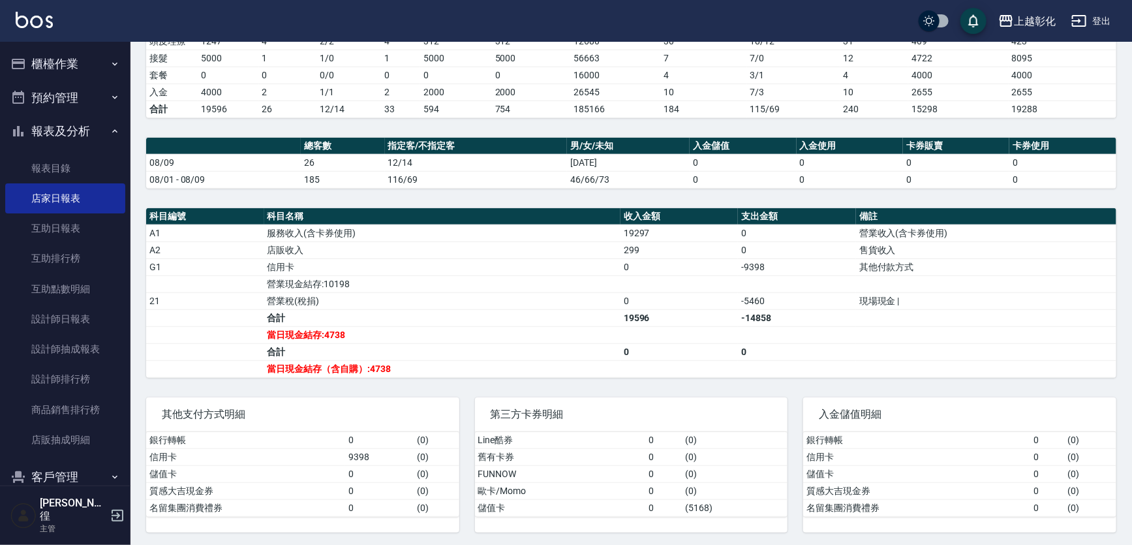
click at [53, 68] on button "櫃檯作業" at bounding box center [65, 64] width 120 height 34
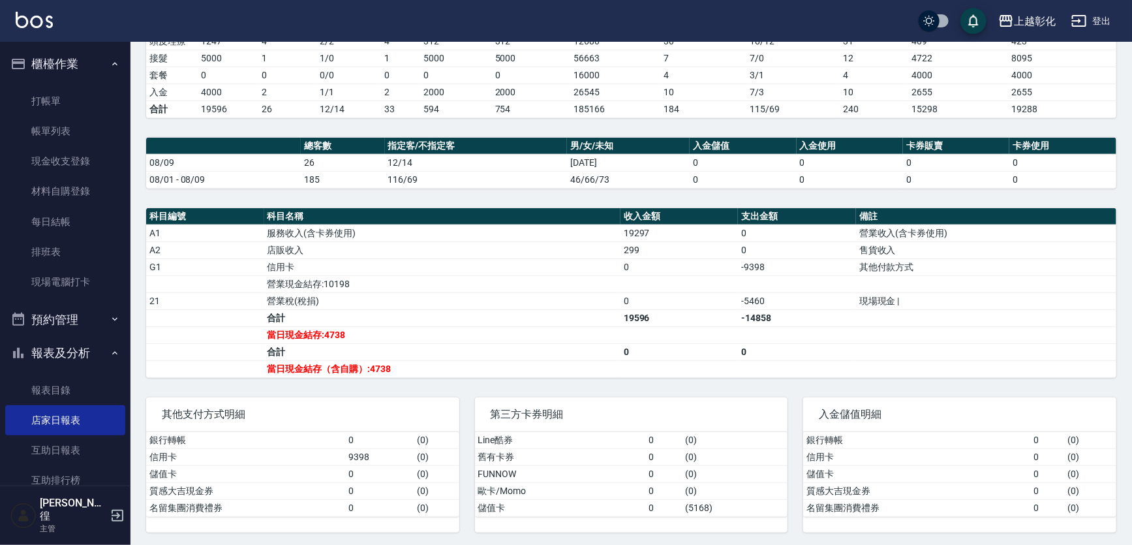
scroll to position [297, 0]
click at [52, 291] on link "現場電腦打卡" at bounding box center [65, 282] width 120 height 30
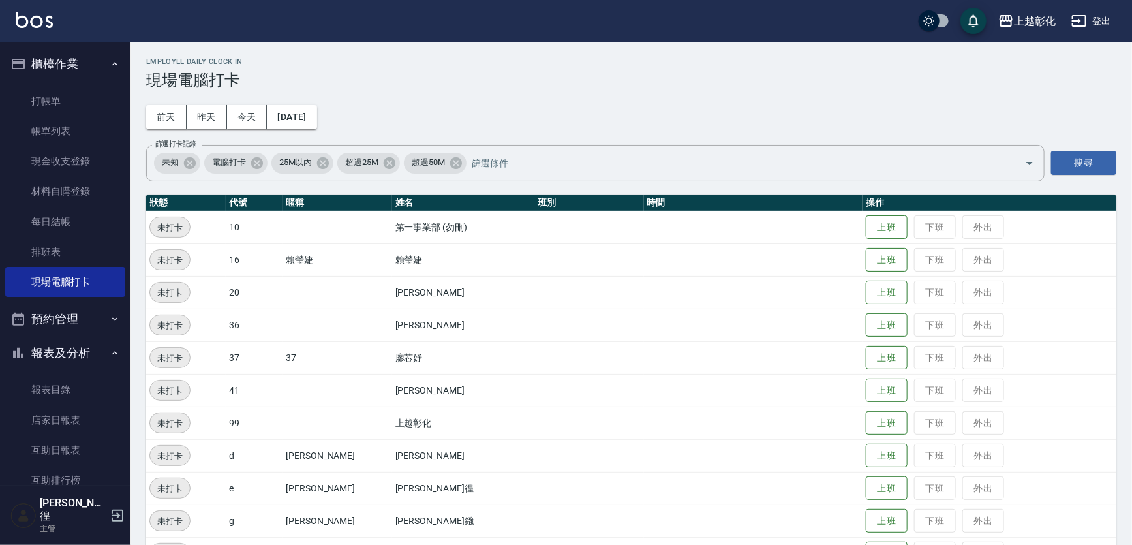
scroll to position [170, 0]
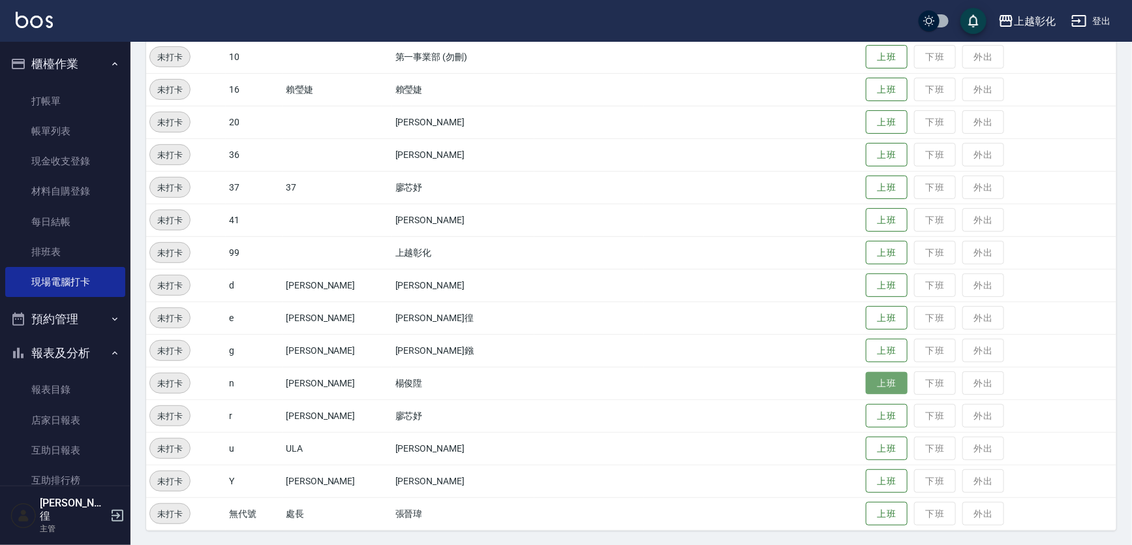
click at [872, 385] on button "上班" at bounding box center [887, 383] width 42 height 23
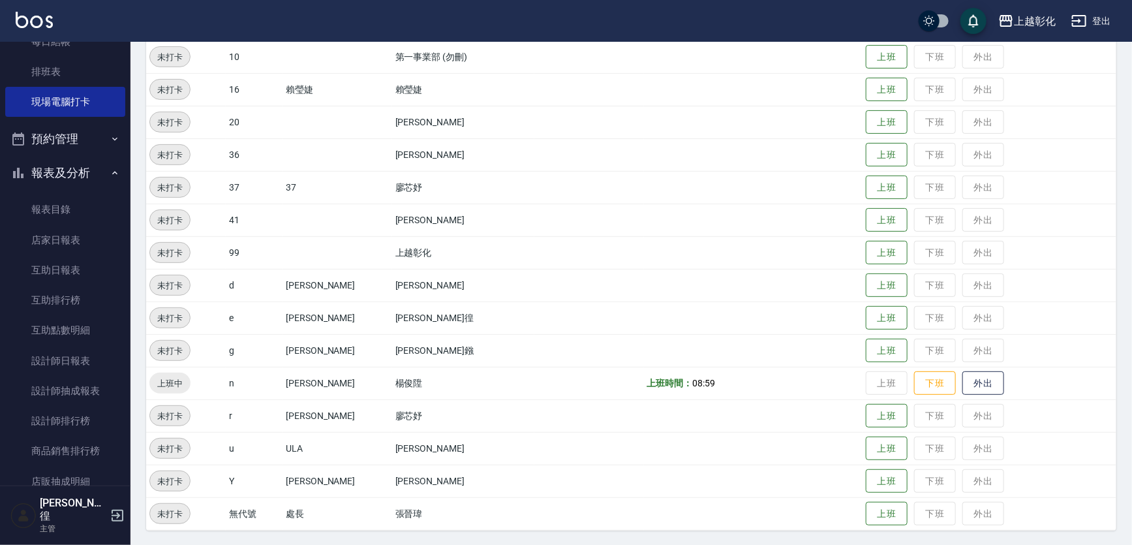
scroll to position [237, 0]
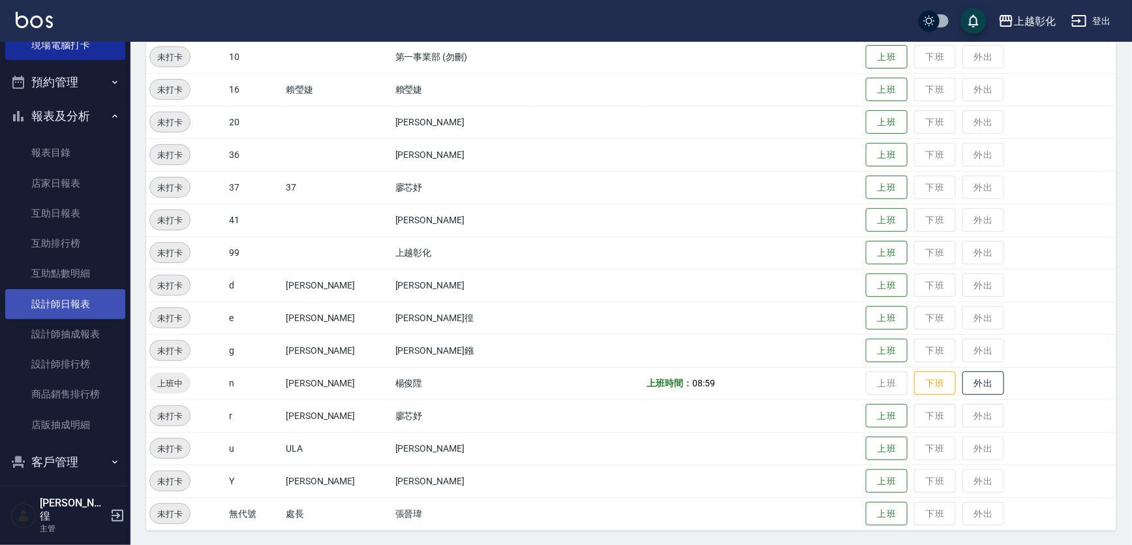
click at [53, 315] on link "設計師日報表" at bounding box center [65, 304] width 120 height 30
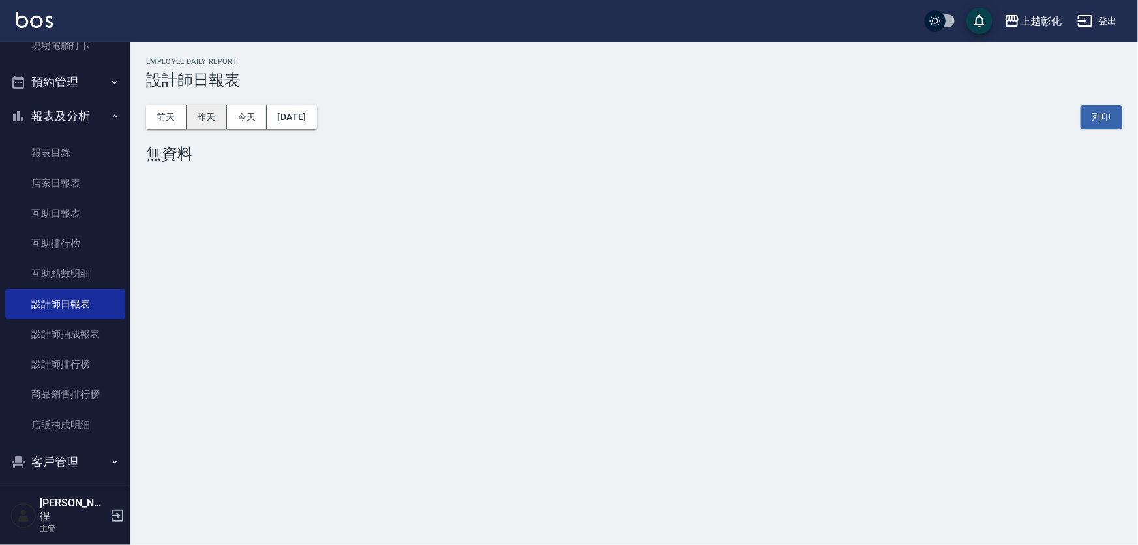
click at [199, 124] on button "昨天" at bounding box center [207, 117] width 40 height 24
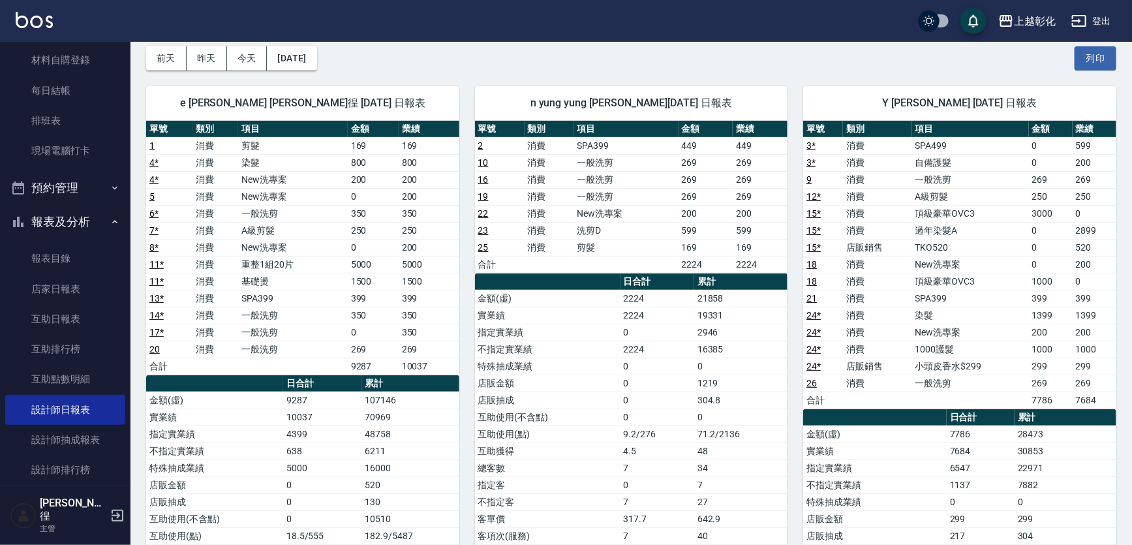
scroll to position [118, 0]
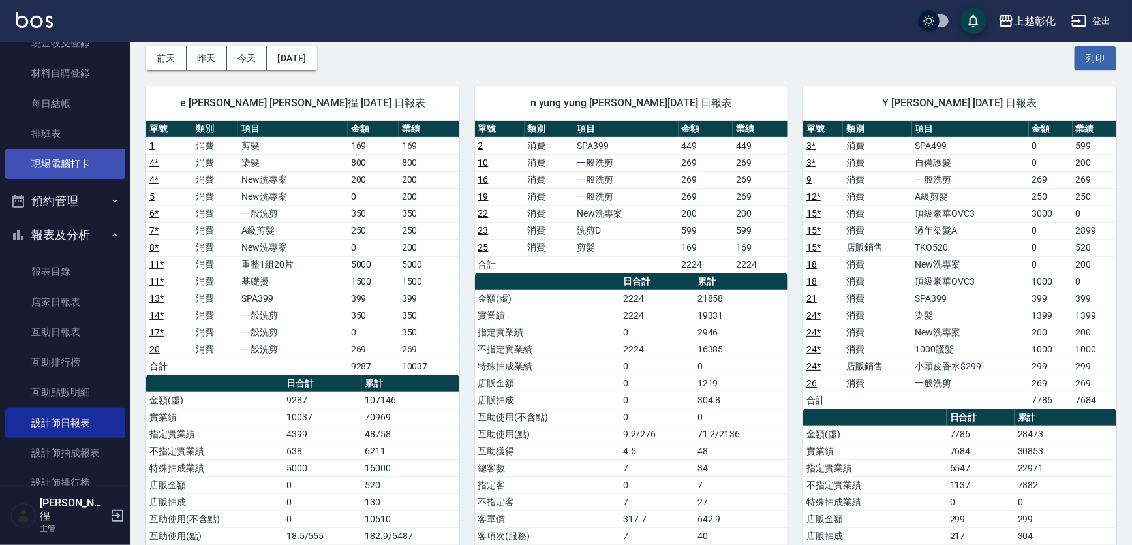
click at [55, 158] on link "現場電腦打卡" at bounding box center [65, 164] width 120 height 30
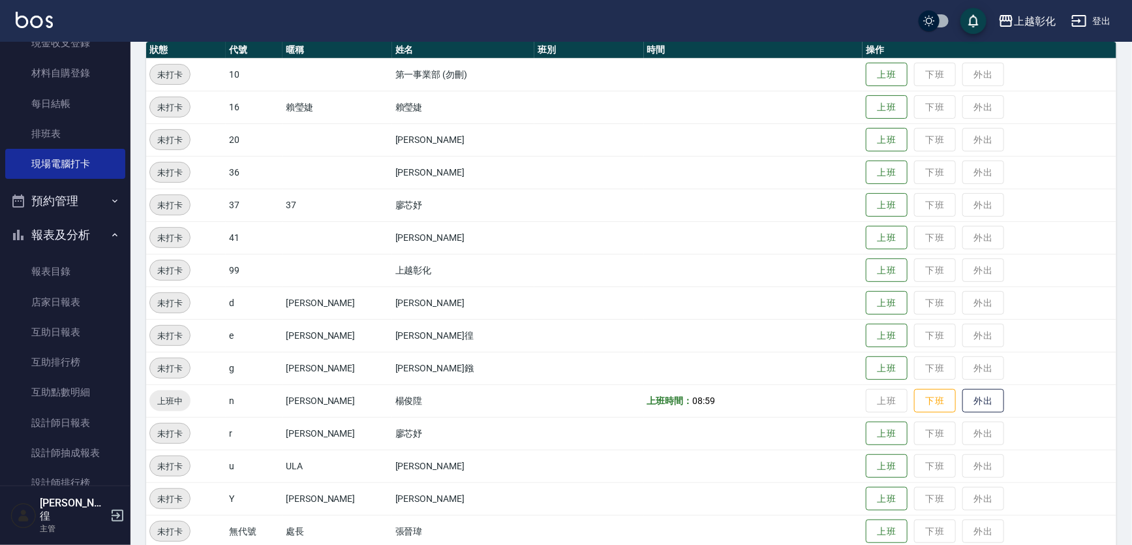
scroll to position [170, 0]
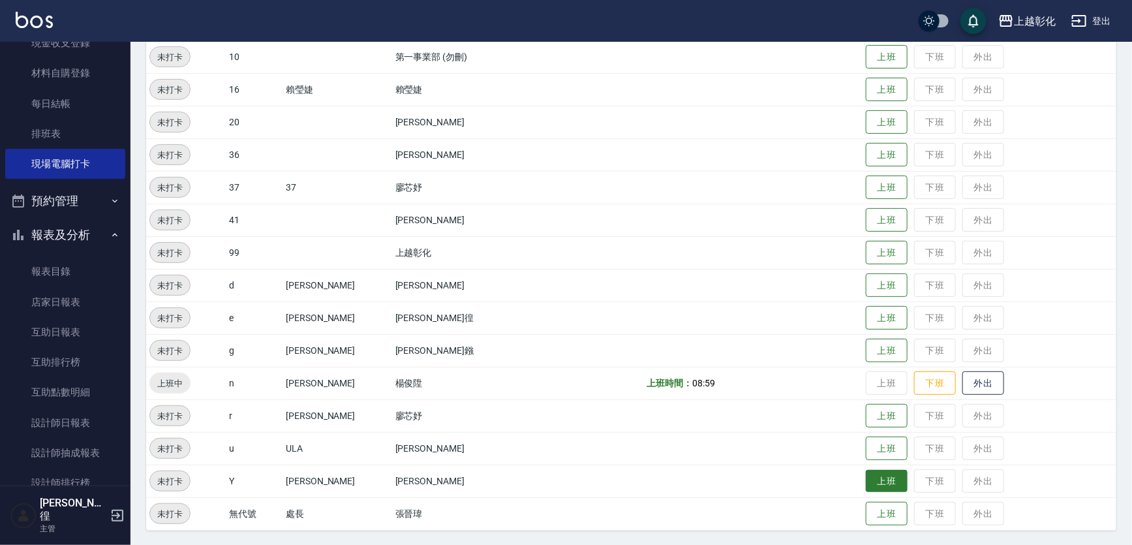
click at [868, 485] on button "上班" at bounding box center [887, 481] width 42 height 23
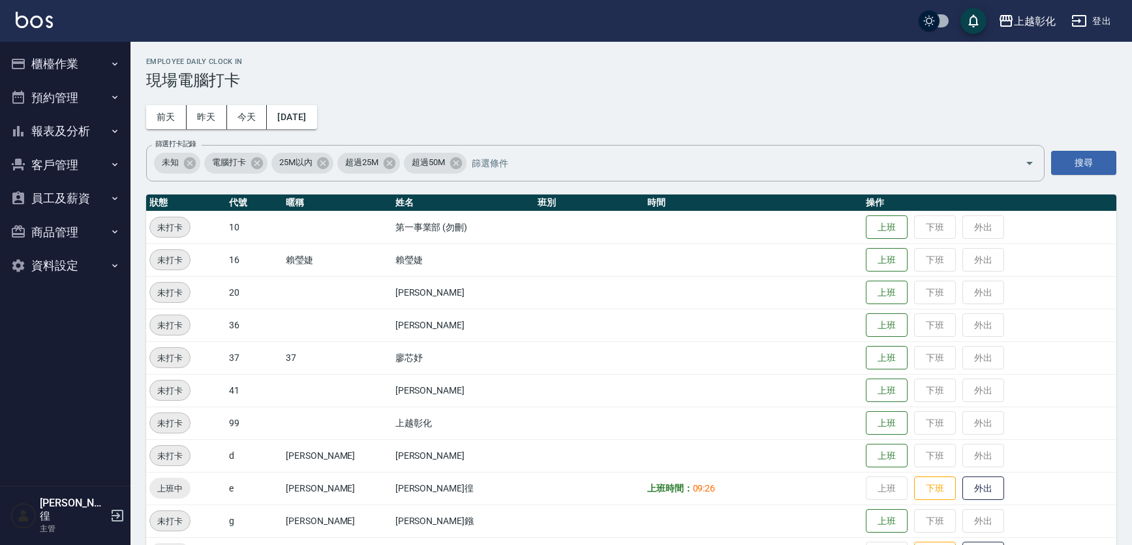
scroll to position [170, 0]
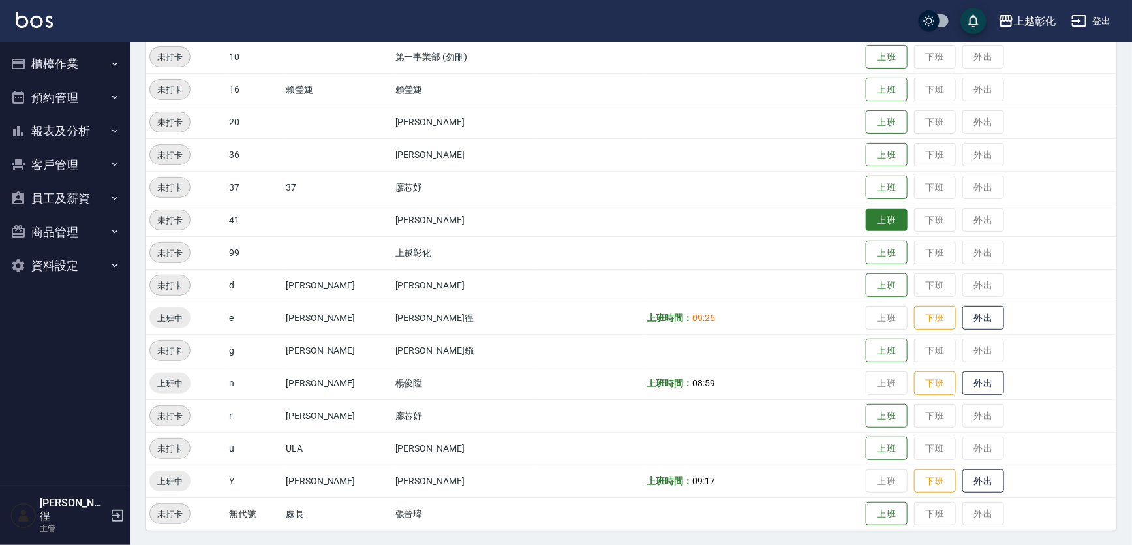
click at [881, 219] on button "上班" at bounding box center [887, 220] width 42 height 23
click at [69, 132] on button "報表及分析" at bounding box center [65, 131] width 120 height 34
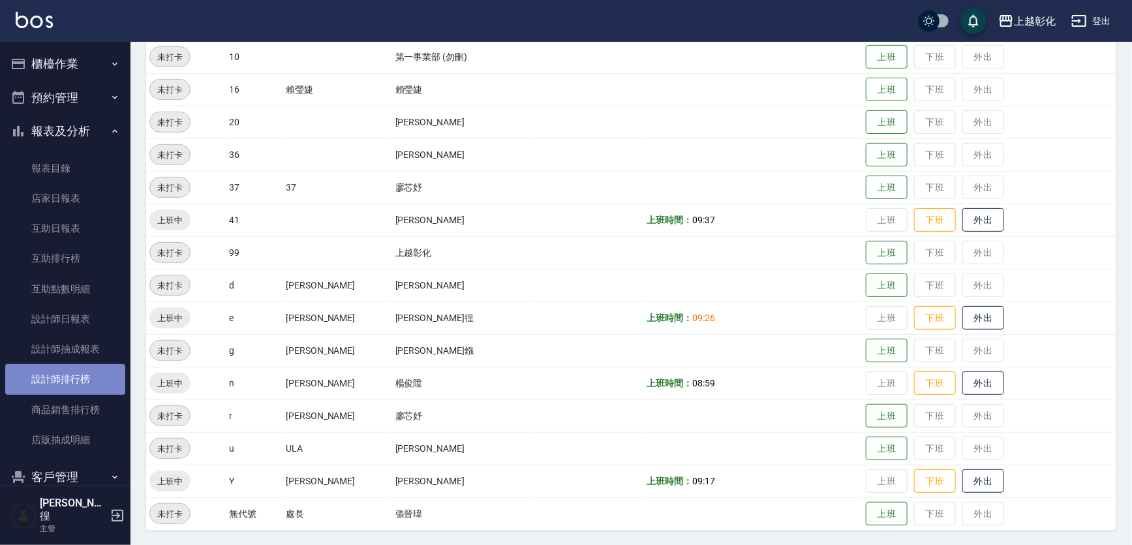
click at [67, 378] on link "設計師排行榜" at bounding box center [65, 379] width 120 height 30
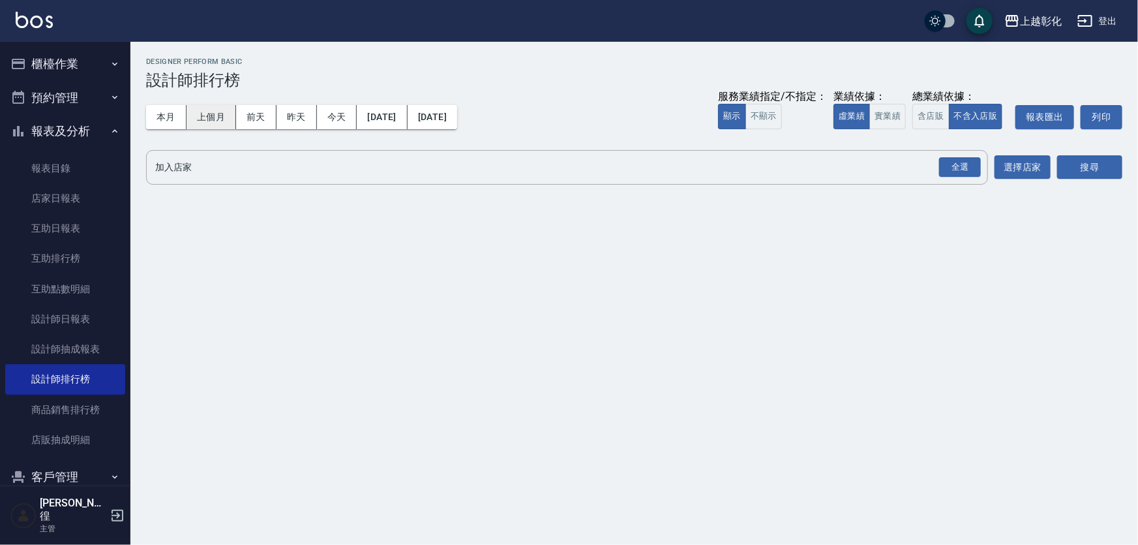
click at [202, 124] on button "上個月" at bounding box center [212, 117] width 50 height 24
click at [952, 159] on div "全選" at bounding box center [960, 167] width 42 height 20
click at [1129, 159] on div "上越彰化 2025-07-01 - 2025-07-31 設計師排行榜 列印時間： 2025-08-10-09:38 Designer Perform Bas…" at bounding box center [634, 125] width 1008 height 166
click at [952, 159] on div "全選" at bounding box center [960, 168] width 42 height 20
click at [1097, 170] on button "搜尋" at bounding box center [1089, 168] width 65 height 24
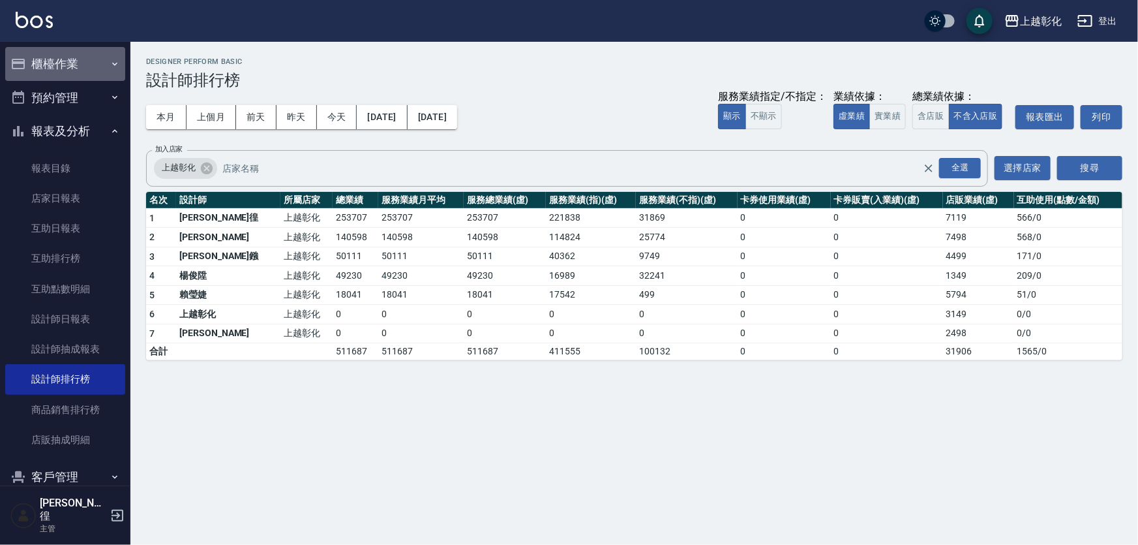
click at [80, 67] on button "櫃檯作業" at bounding box center [65, 64] width 120 height 34
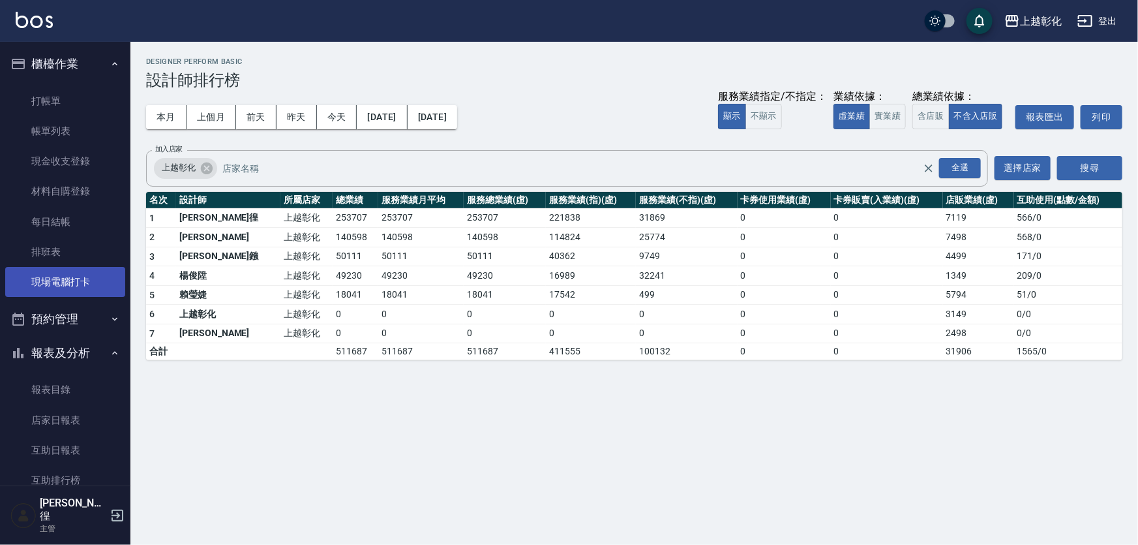
click at [72, 270] on link "現場電腦打卡" at bounding box center [65, 282] width 120 height 30
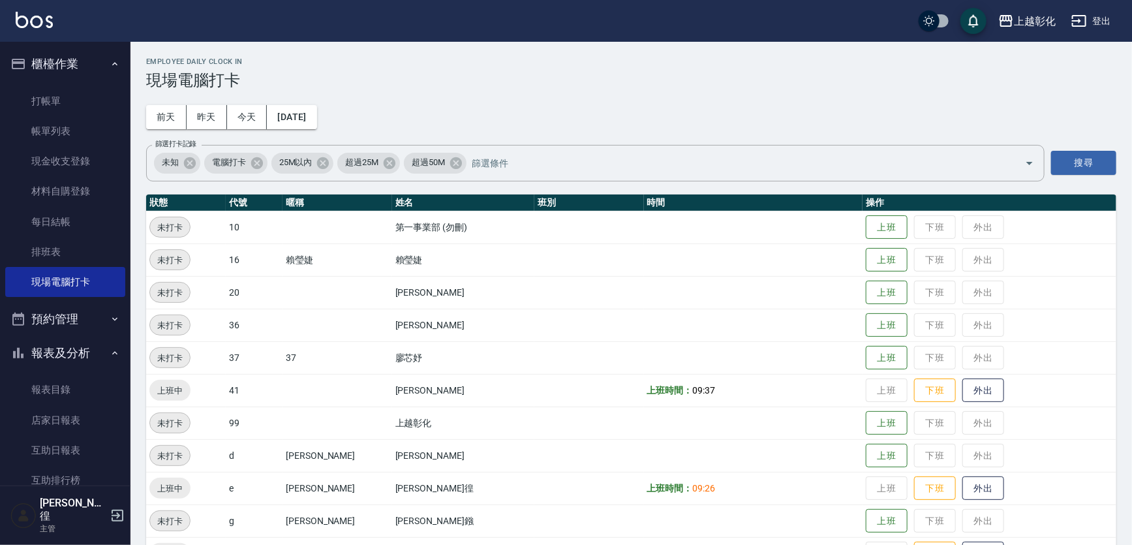
scroll to position [170, 0]
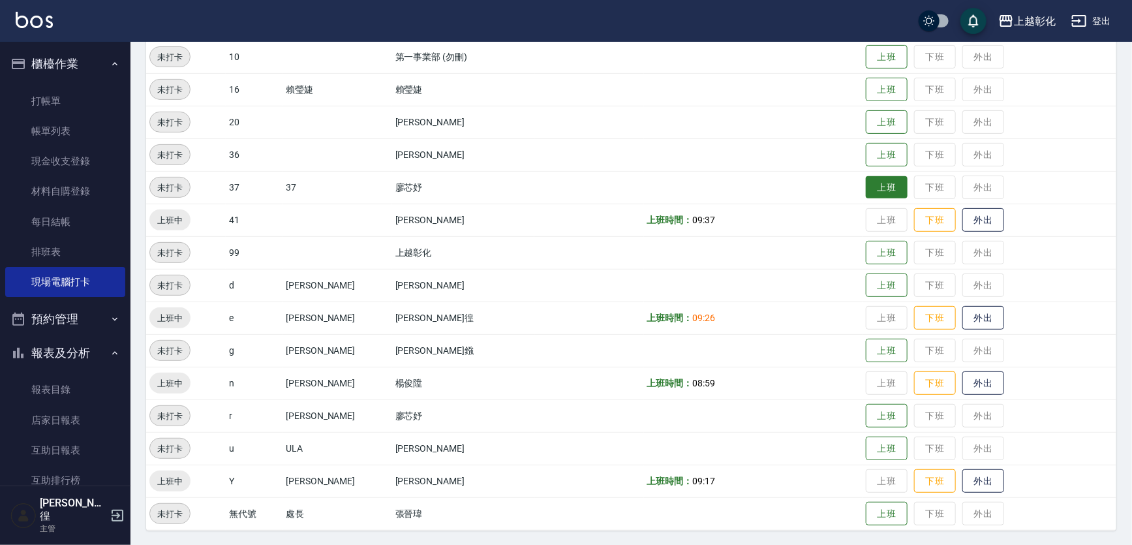
click at [879, 183] on button "上班" at bounding box center [887, 187] width 42 height 23
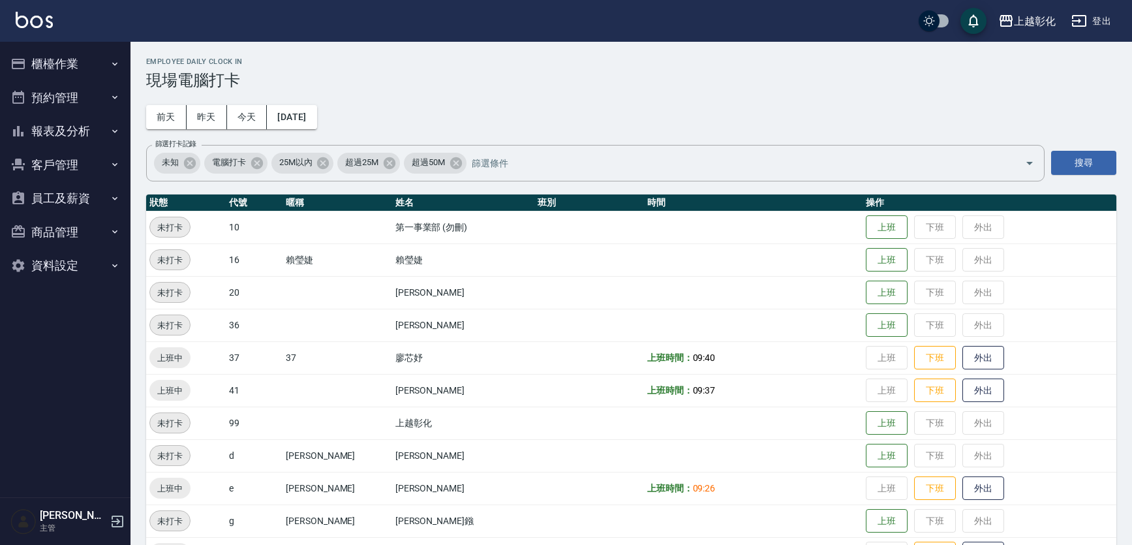
scroll to position [170, 0]
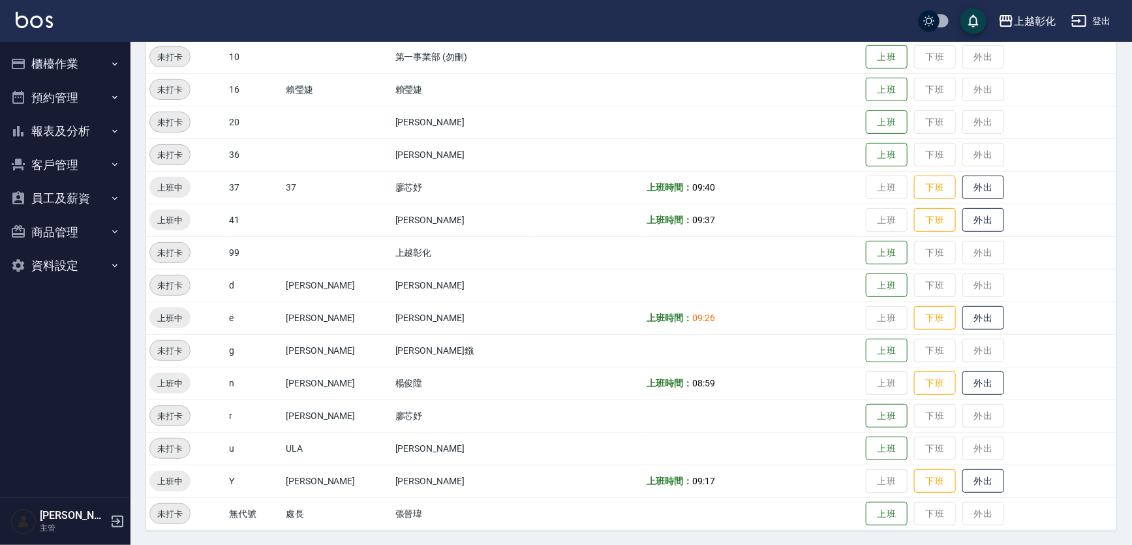
click at [88, 70] on button "櫃檯作業" at bounding box center [65, 64] width 120 height 34
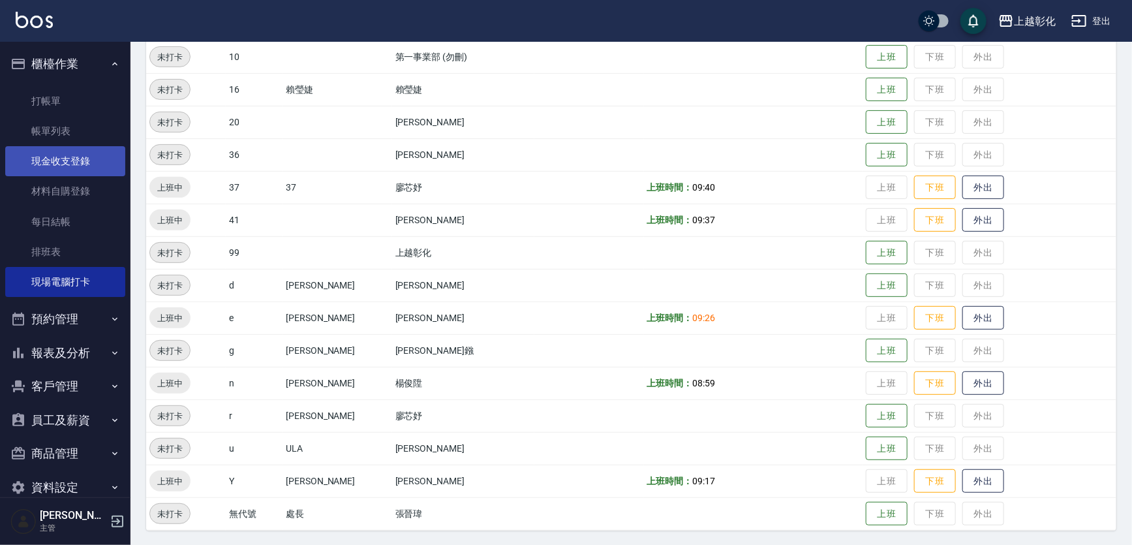
click at [90, 173] on link "現金收支登錄" at bounding box center [65, 161] width 120 height 30
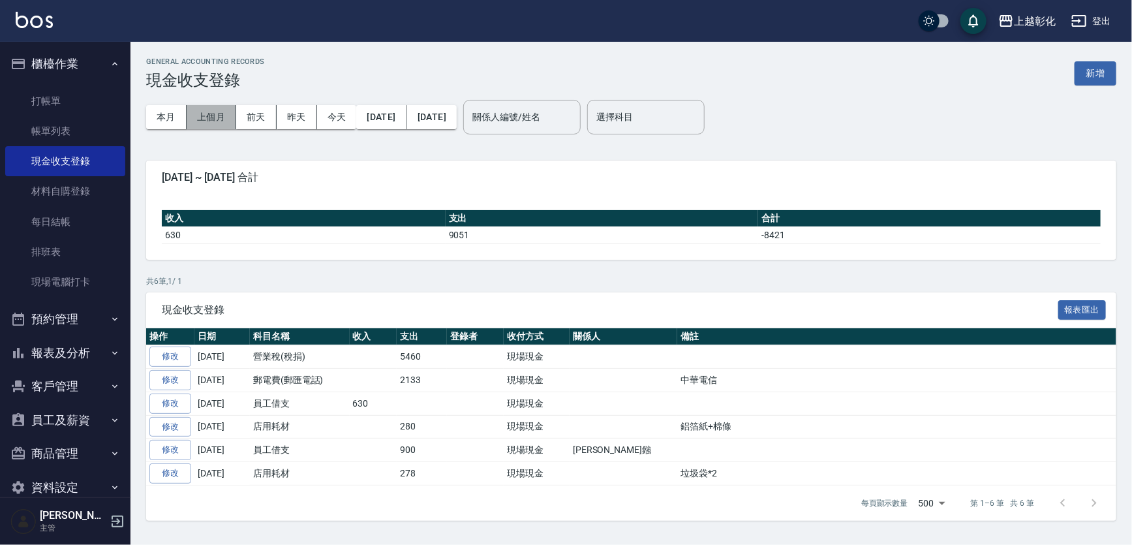
click at [200, 119] on button "上個月" at bounding box center [212, 117] width 50 height 24
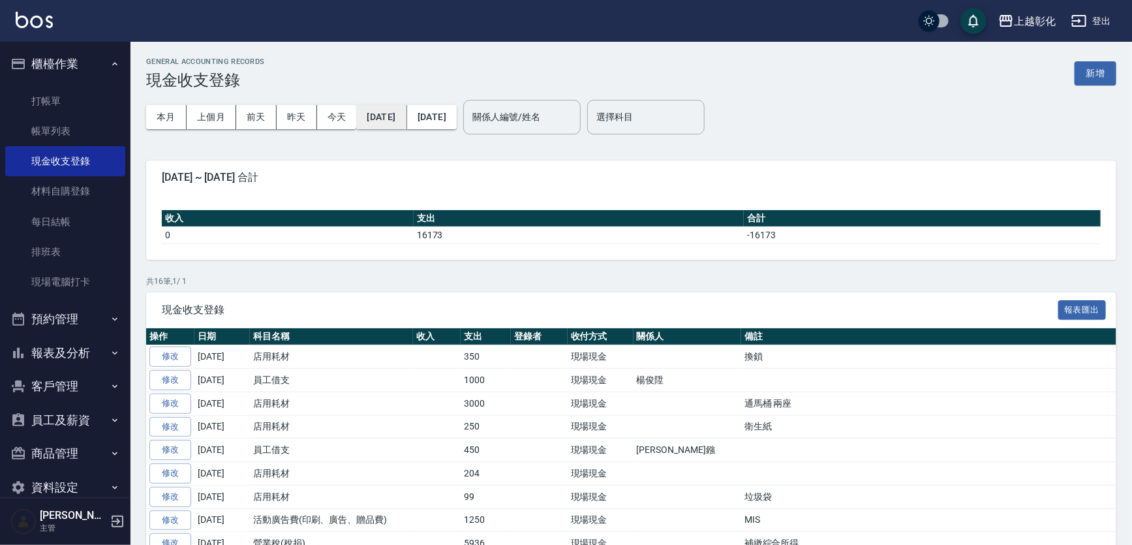
click at [369, 117] on button "[DATE]" at bounding box center [381, 117] width 50 height 24
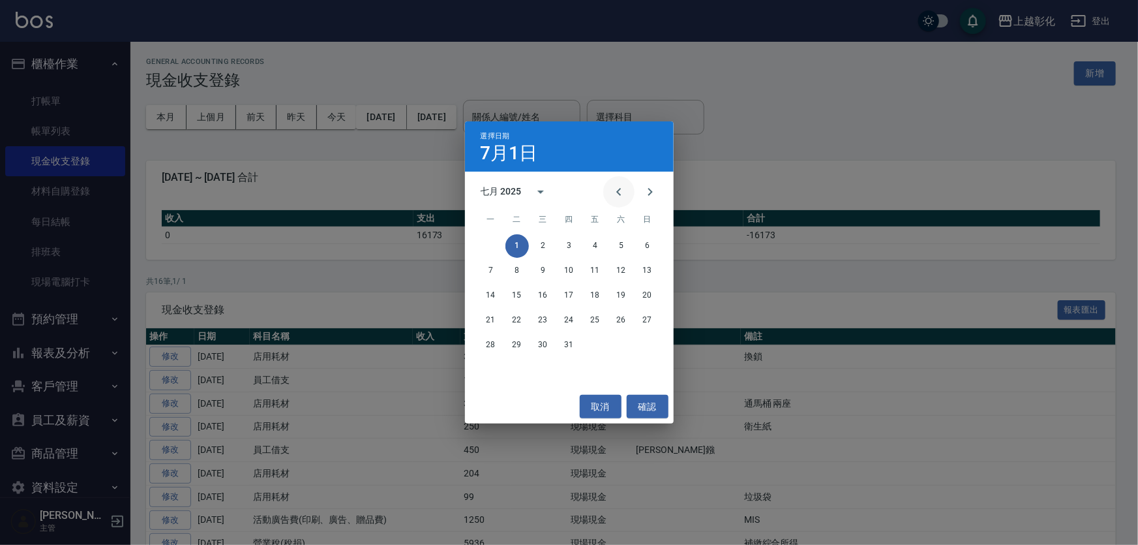
click at [622, 189] on icon "Previous month" at bounding box center [619, 192] width 16 height 16
click at [644, 244] on button "1" at bounding box center [647, 245] width 23 height 23
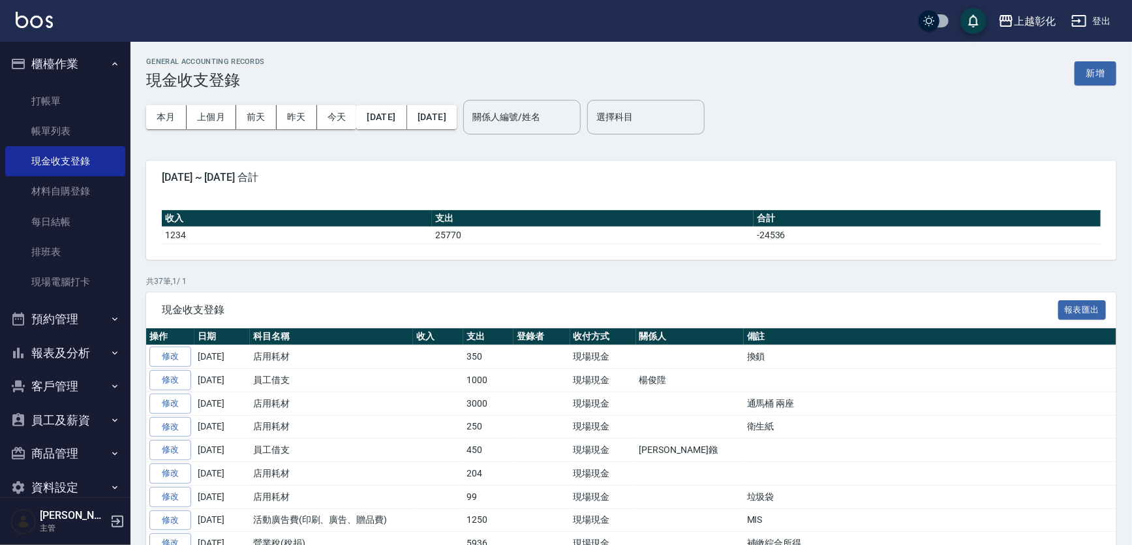
click at [457, 123] on button "[DATE]" at bounding box center [432, 117] width 50 height 24
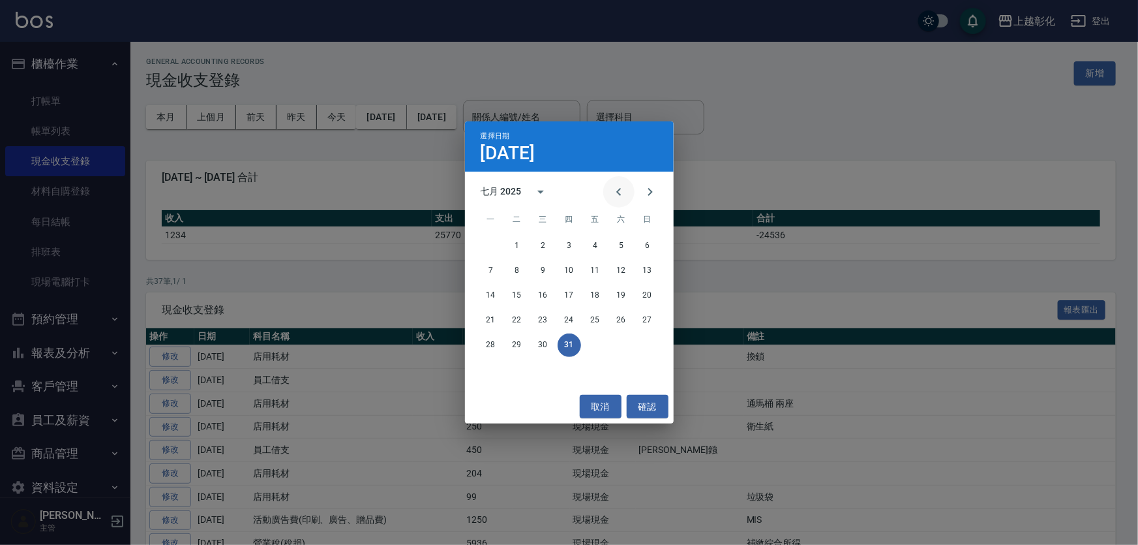
click at [616, 190] on icon "Previous month" at bounding box center [618, 192] width 5 height 8
click at [489, 369] on button "30" at bounding box center [490, 369] width 23 height 23
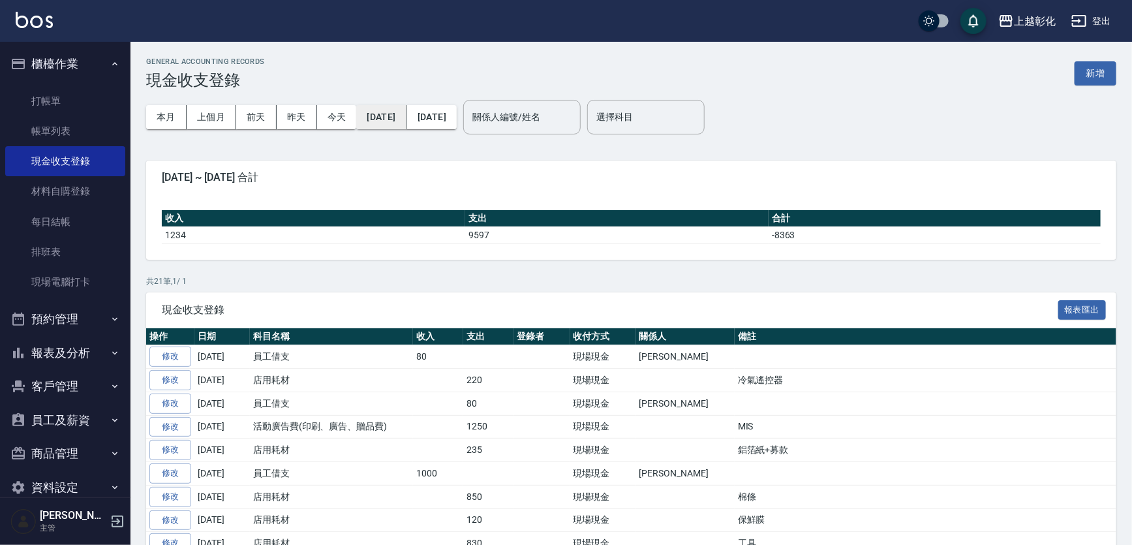
click at [387, 112] on button "[DATE]" at bounding box center [381, 117] width 50 height 24
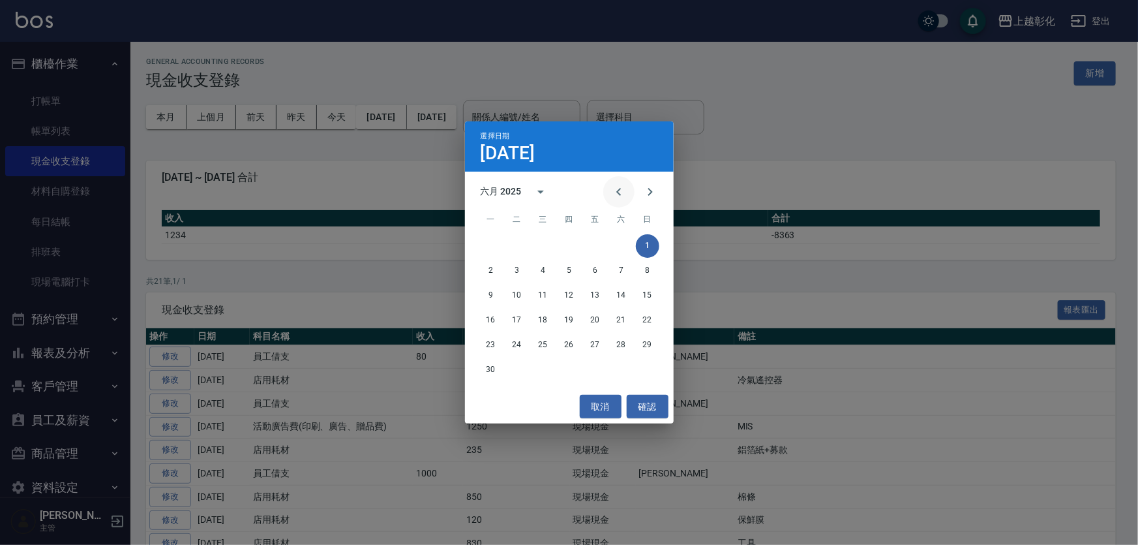
click at [622, 192] on icon "Previous month" at bounding box center [619, 192] width 16 height 16
click at [567, 243] on button "1" at bounding box center [569, 245] width 23 height 23
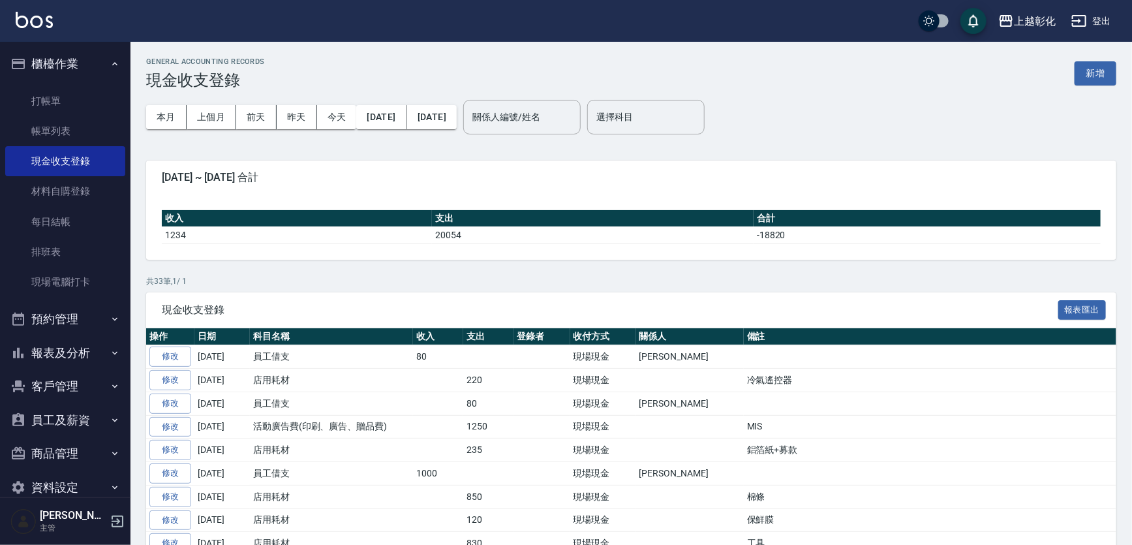
click at [457, 123] on button "[DATE]" at bounding box center [432, 117] width 50 height 24
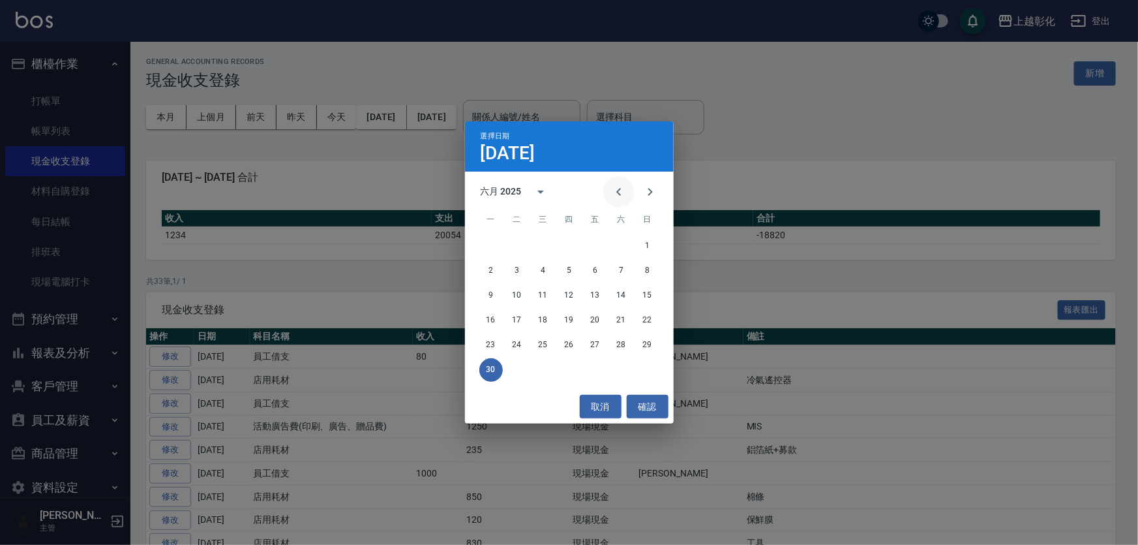
click at [619, 195] on icon "Previous month" at bounding box center [619, 192] width 16 height 16
click at [624, 348] on button "31" at bounding box center [621, 344] width 23 height 23
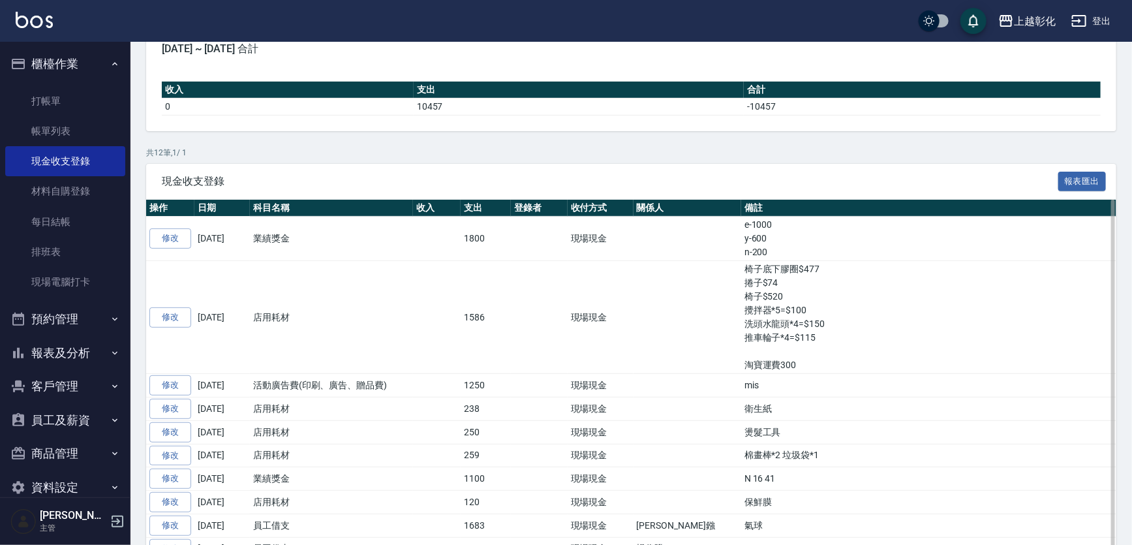
scroll to position [283, 0]
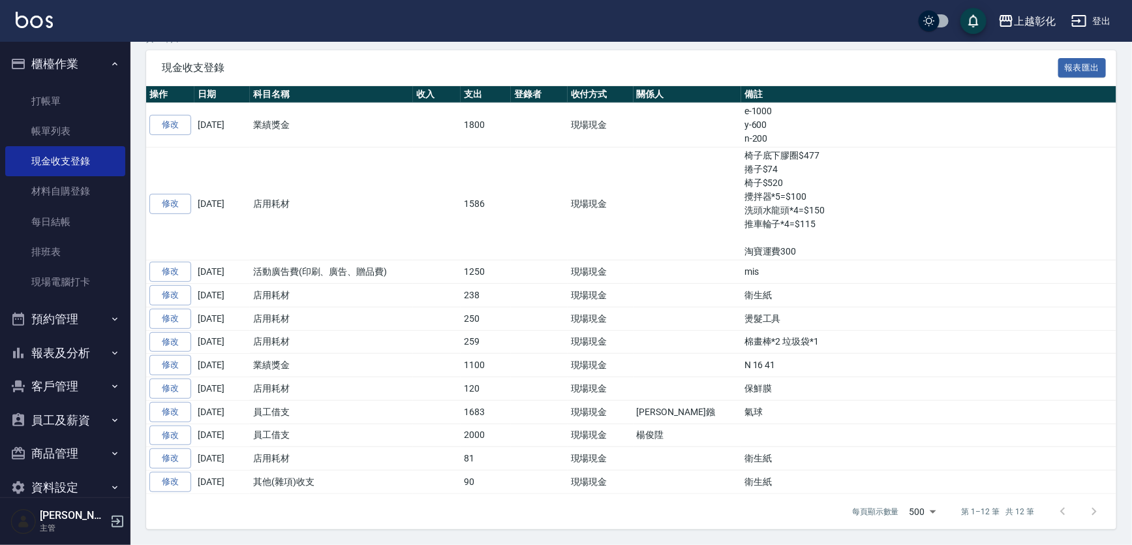
click at [85, 331] on button "預約管理" at bounding box center [65, 319] width 120 height 34
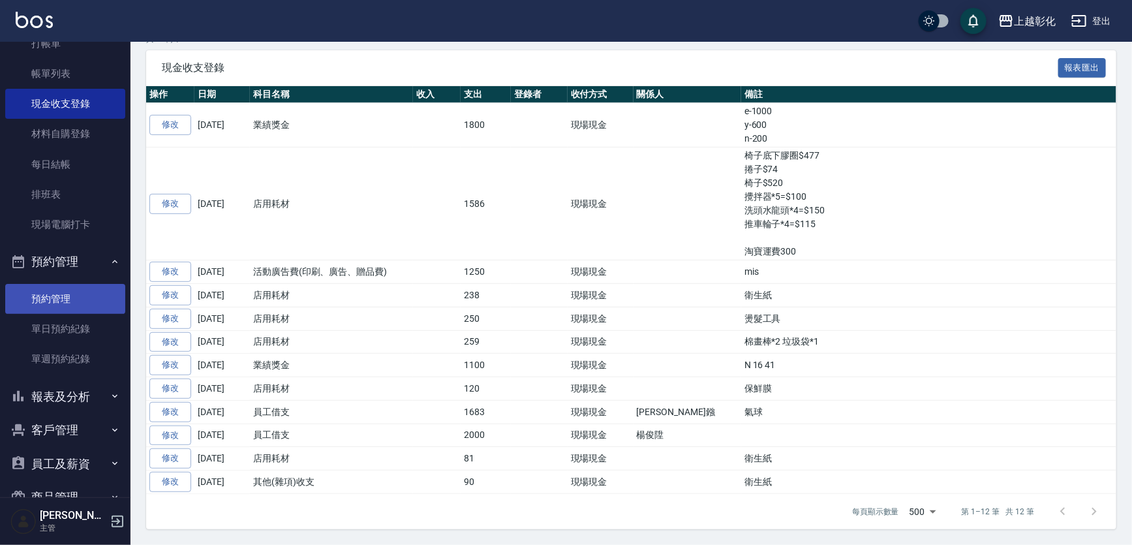
scroll to position [123, 0]
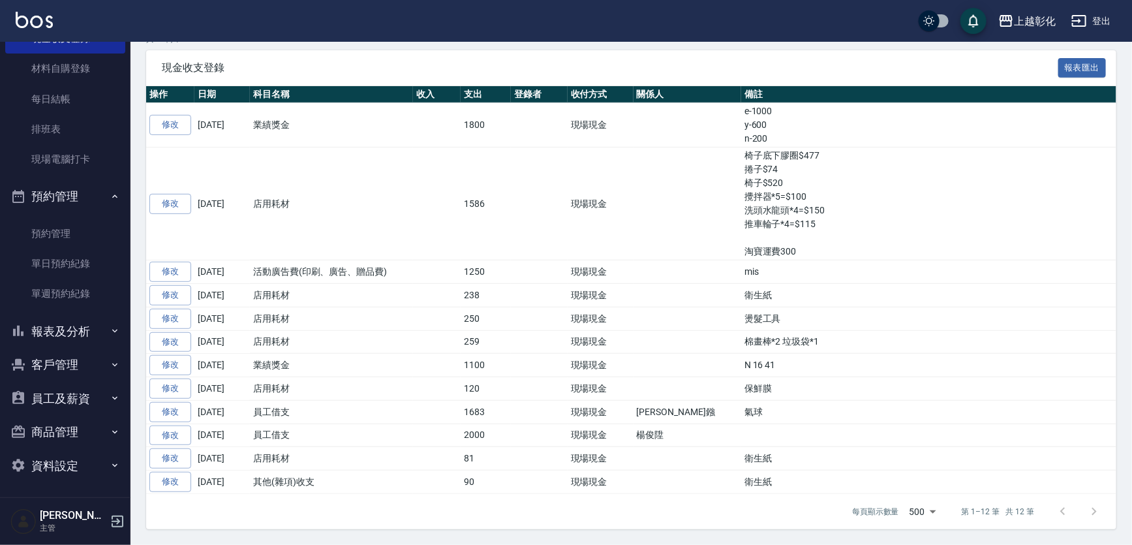
click at [70, 332] on button "報表及分析" at bounding box center [65, 331] width 120 height 34
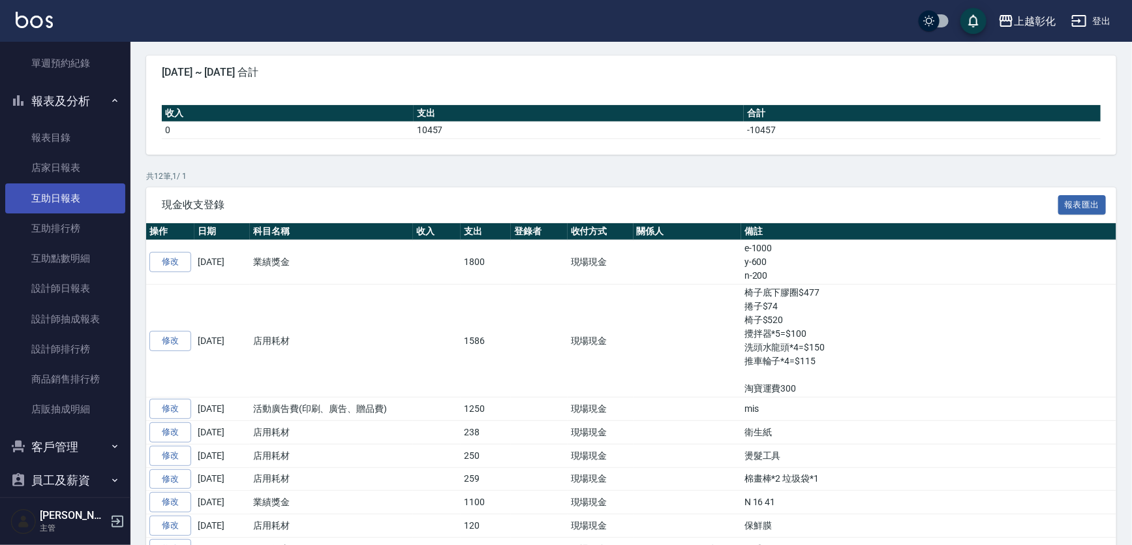
scroll to position [359, 0]
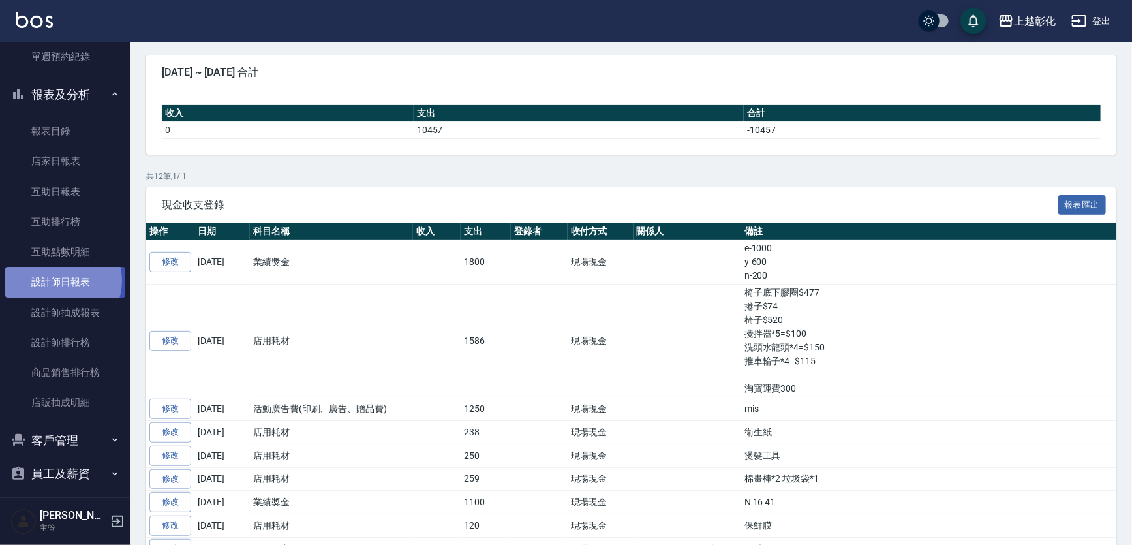
click at [62, 280] on link "設計師日報表" at bounding box center [65, 282] width 120 height 30
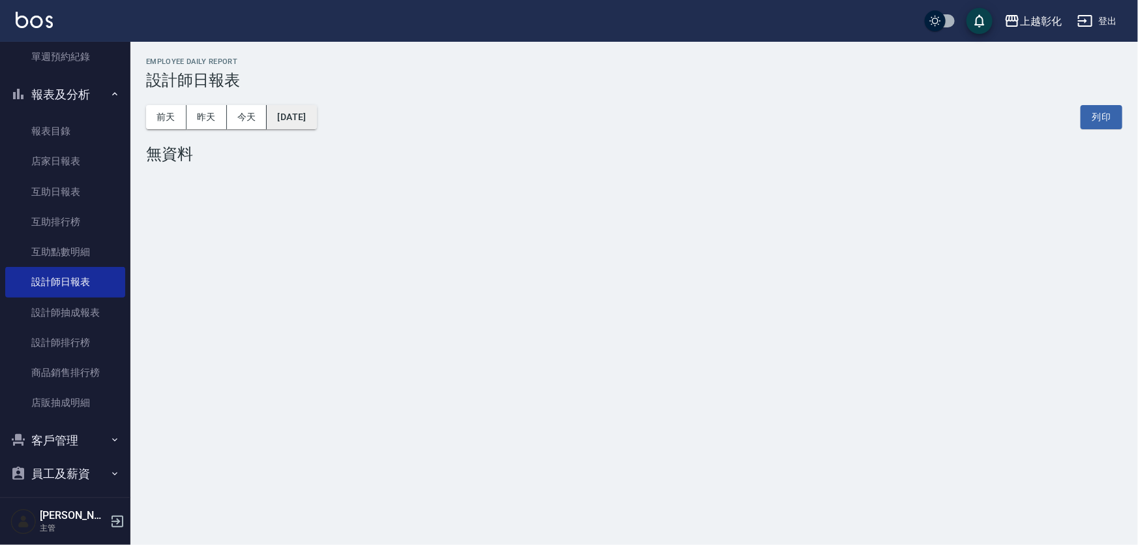
click at [303, 112] on button "[DATE]" at bounding box center [292, 117] width 50 height 24
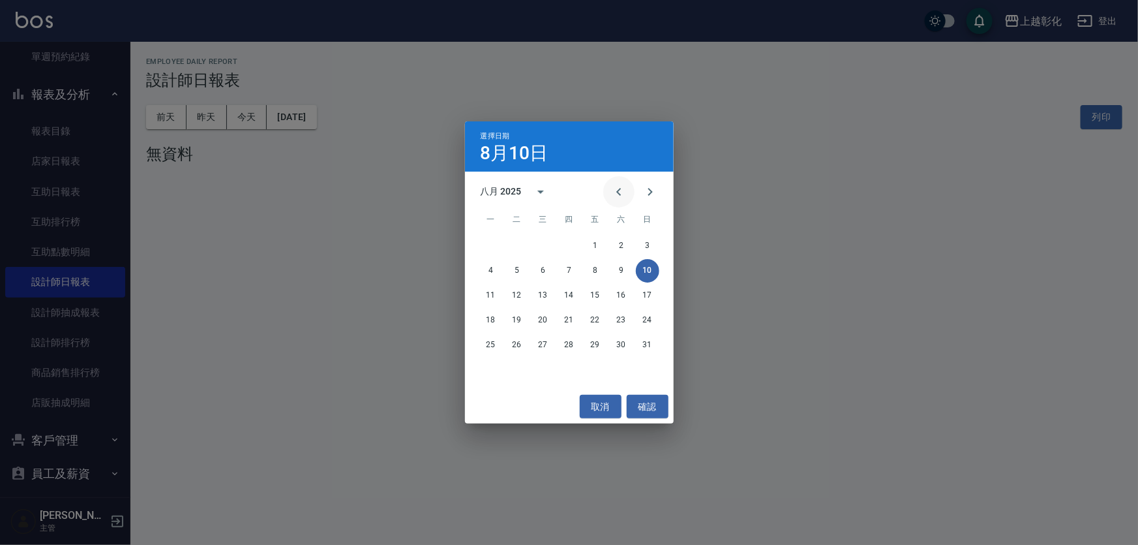
click at [611, 194] on icon "Previous month" at bounding box center [619, 192] width 16 height 16
click at [618, 342] on button "31" at bounding box center [621, 344] width 23 height 23
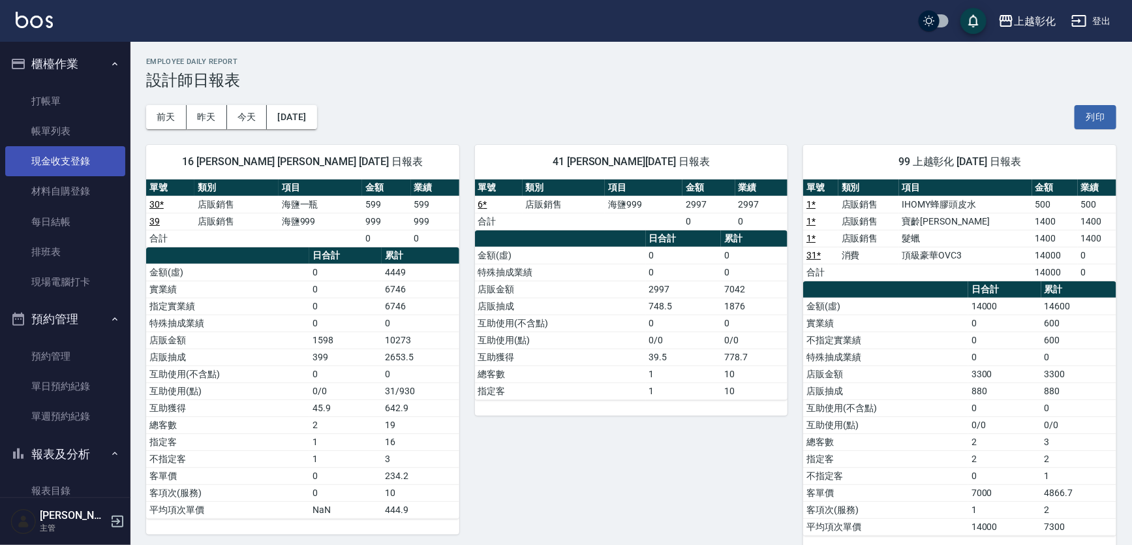
click at [89, 156] on link "現金收支登錄" at bounding box center [65, 161] width 120 height 30
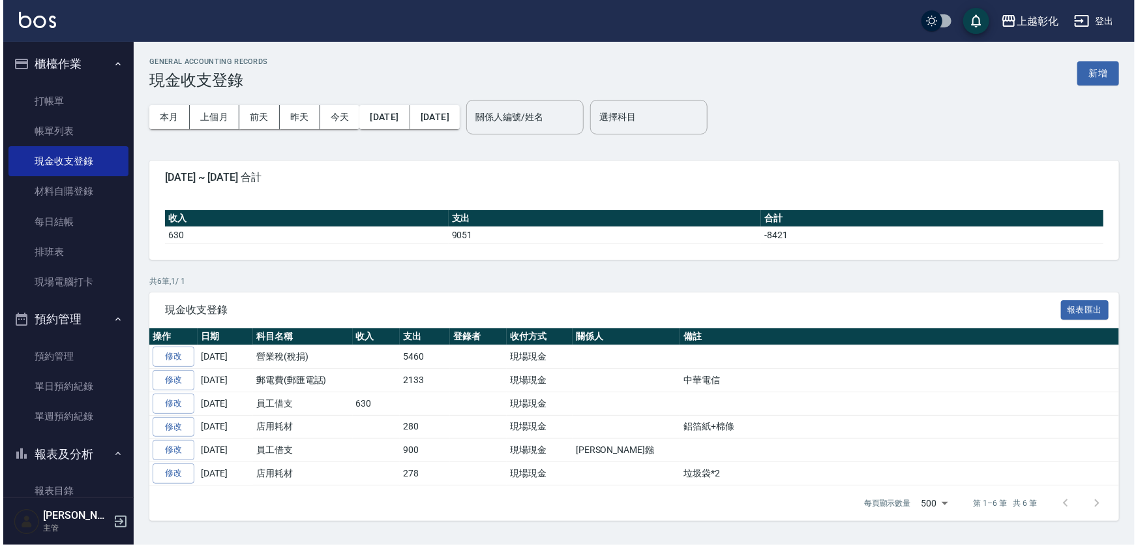
scroll to position [19, 0]
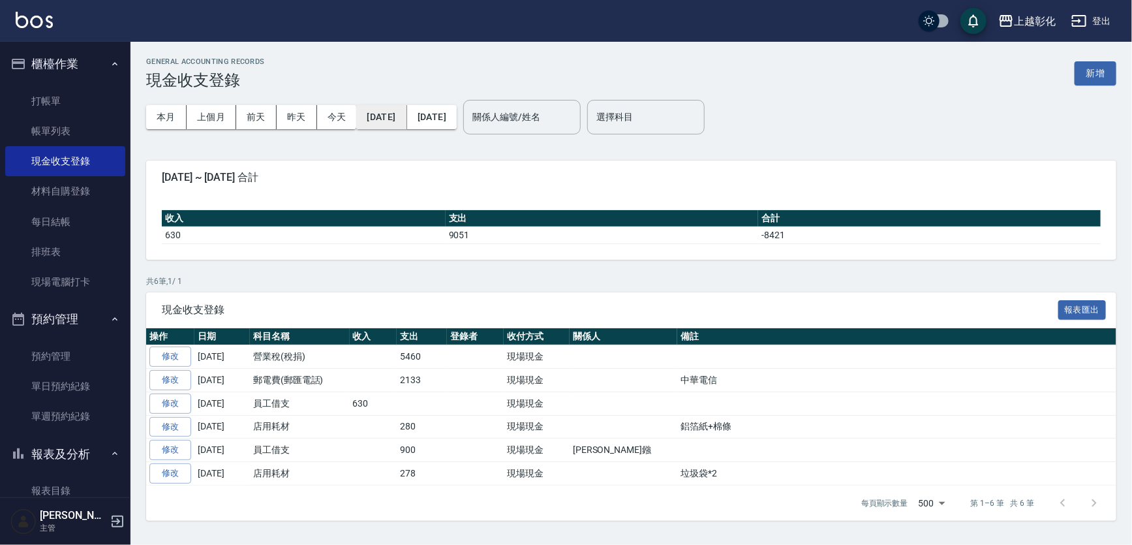
click at [372, 105] on button "[DATE]" at bounding box center [381, 117] width 50 height 24
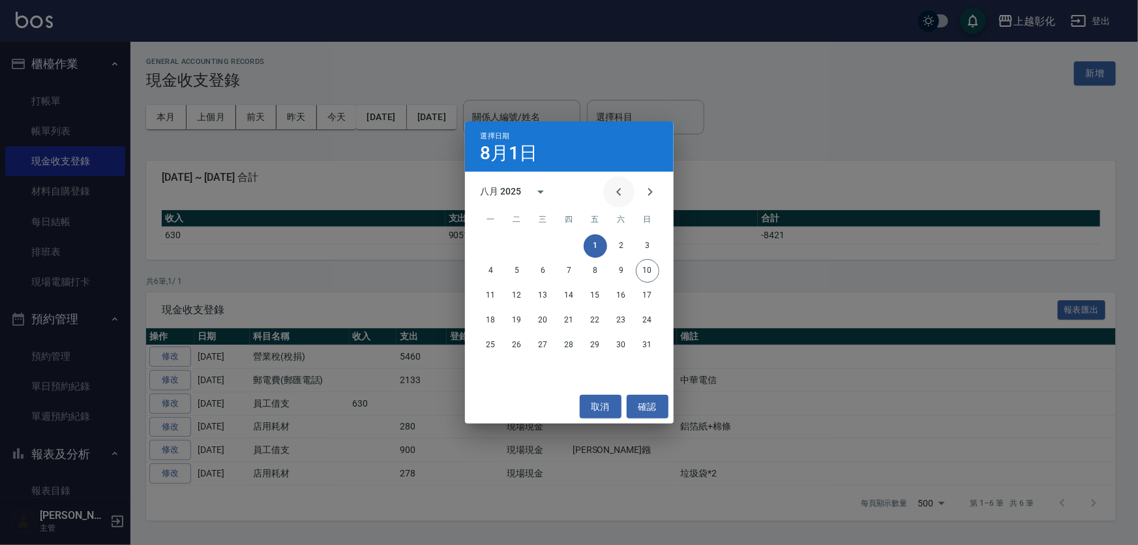
click at [616, 192] on icon "Previous month" at bounding box center [618, 192] width 5 height 8
click at [602, 210] on span "五" at bounding box center [595, 220] width 23 height 26
click at [614, 194] on icon "Previous month" at bounding box center [619, 192] width 16 height 16
click at [647, 248] on button "1" at bounding box center [647, 245] width 23 height 23
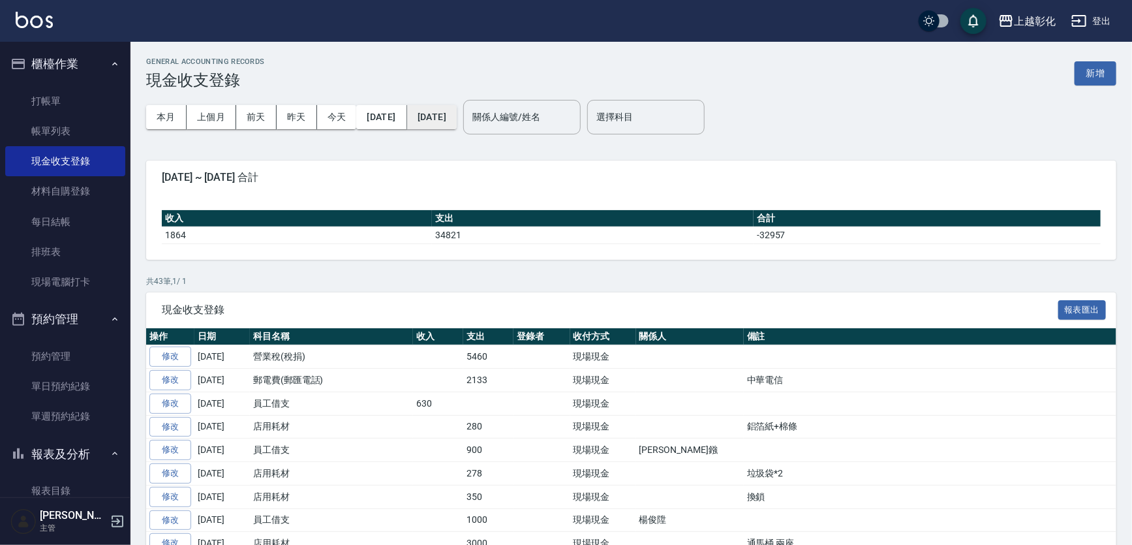
click at [431, 121] on div "[DATE] [DATE]" at bounding box center [406, 117] width 100 height 24
click at [457, 108] on button "[DATE]" at bounding box center [432, 117] width 50 height 24
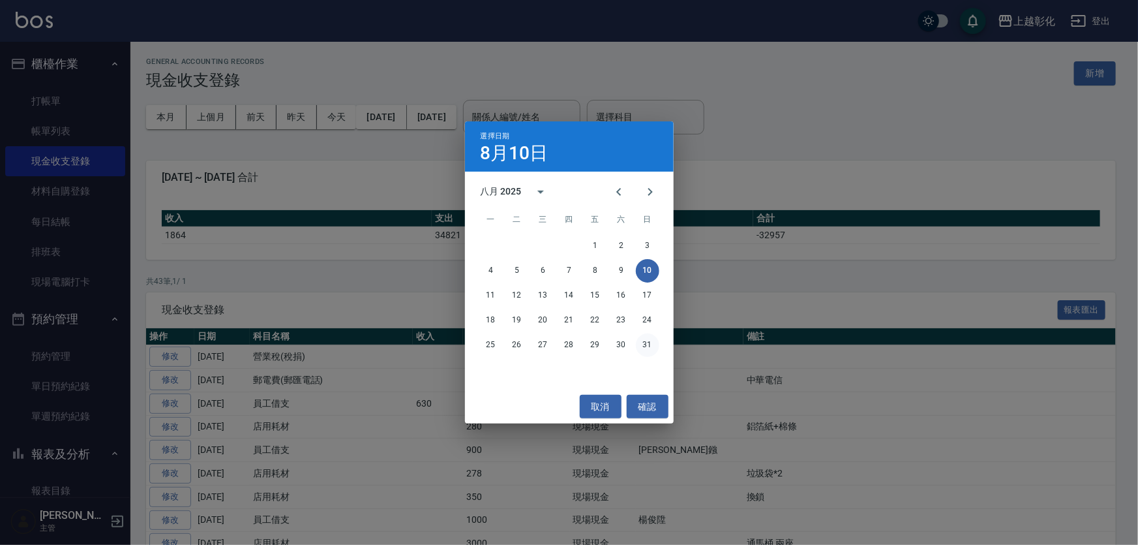
click at [652, 333] on button "31" at bounding box center [647, 344] width 23 height 23
